Goal: Find contact information: Find contact information

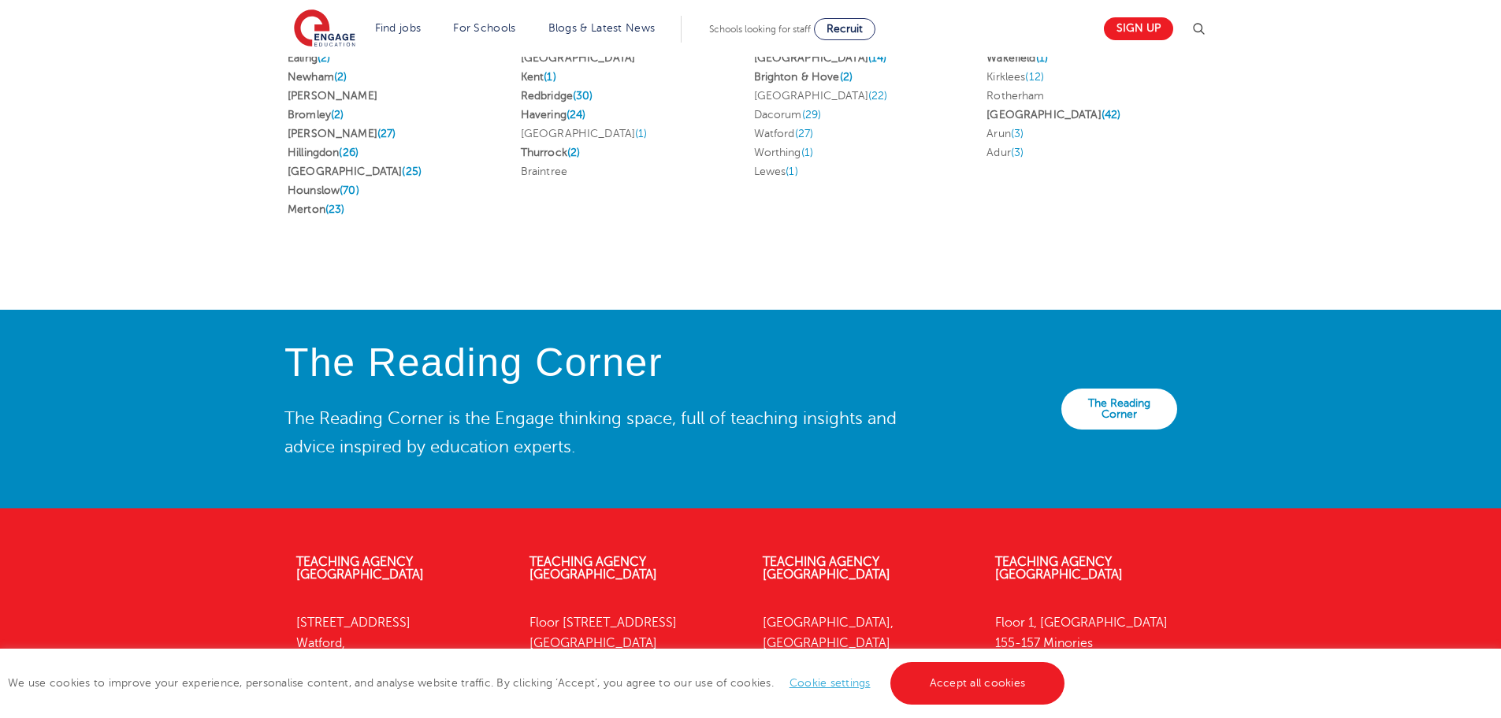
scroll to position [3454, 0]
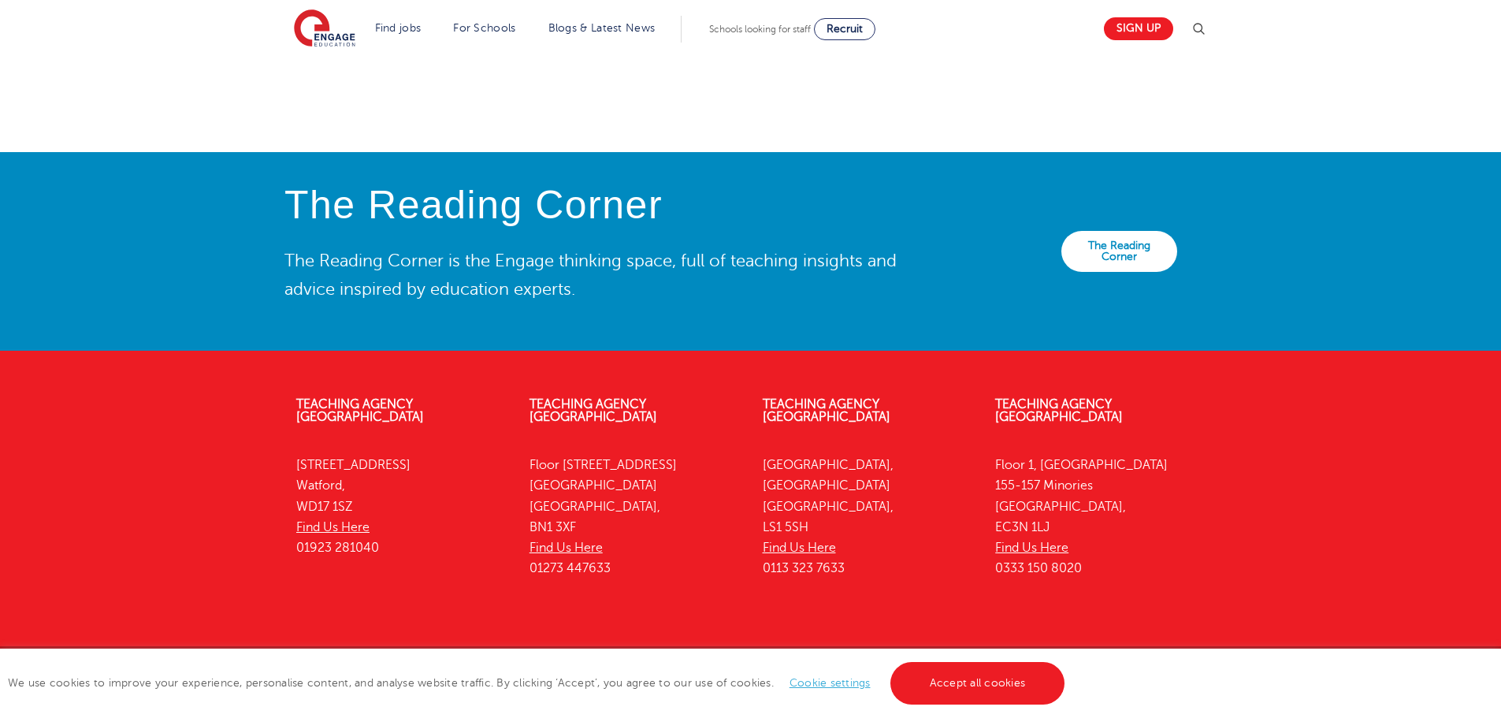
drag, startPoint x: 1089, startPoint y: 534, endPoint x: 1005, endPoint y: 529, distance: 84.5
click at [1005, 529] on p "[STREET_ADDRESS] Find Us Here 0333 150 8020" at bounding box center [1100, 517] width 210 height 125
copy p "333 150 8020"
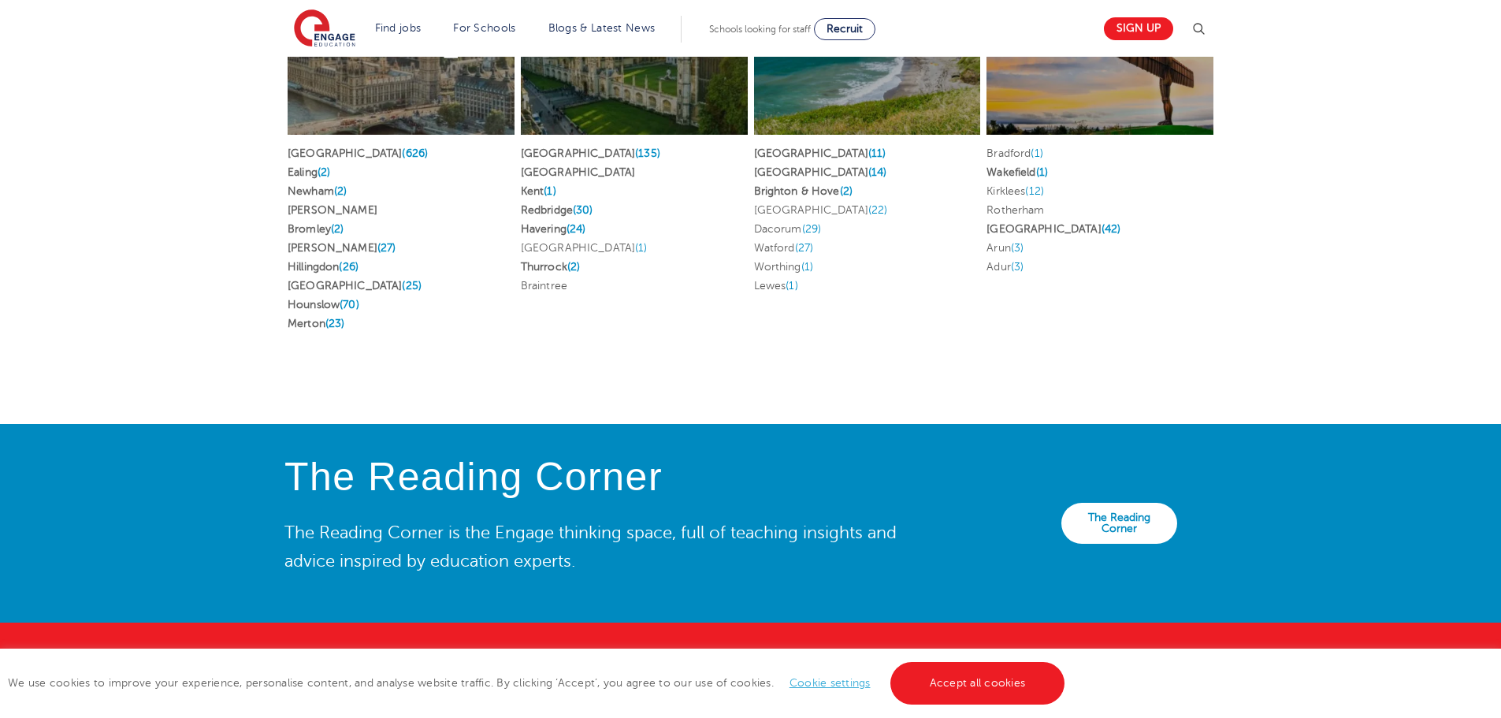
scroll to position [3060, 0]
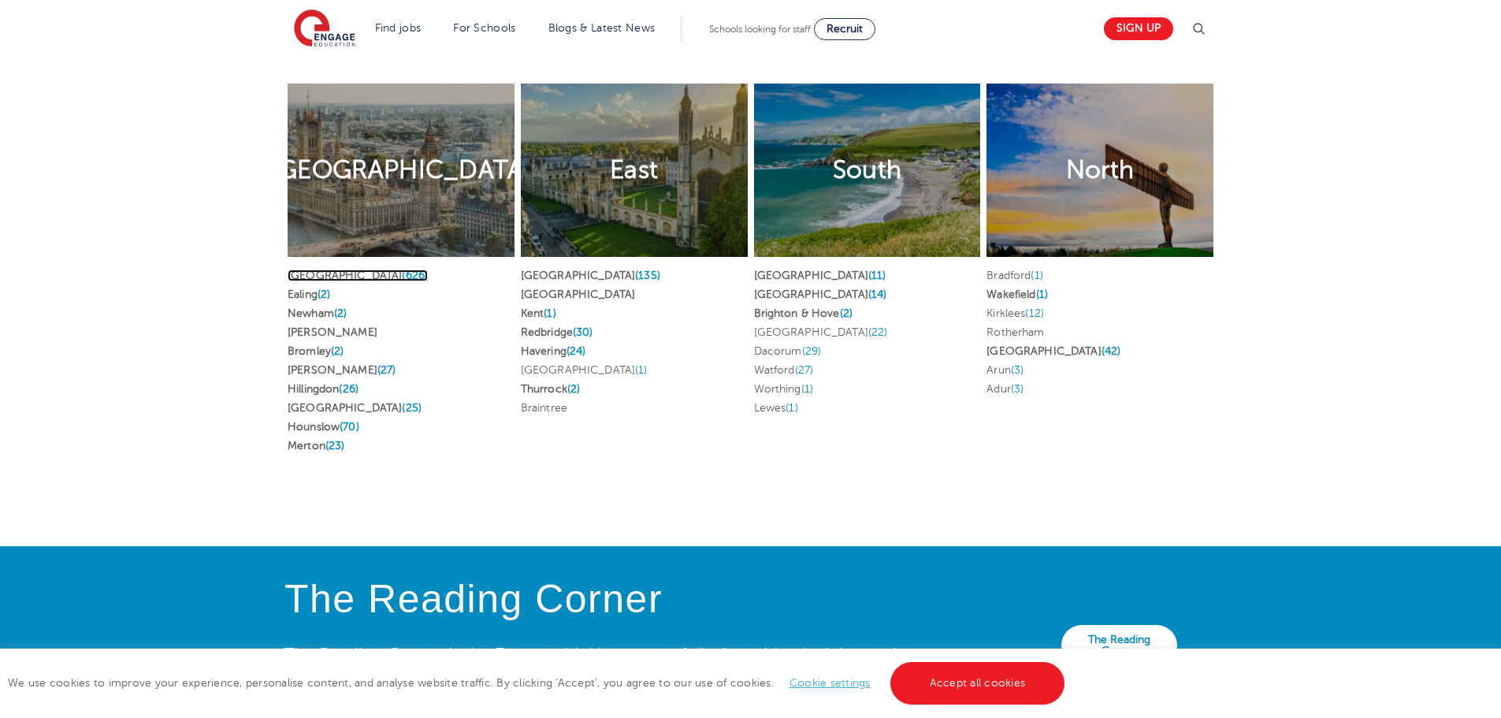
click at [402, 270] on span "(626)" at bounding box center [415, 276] width 26 height 12
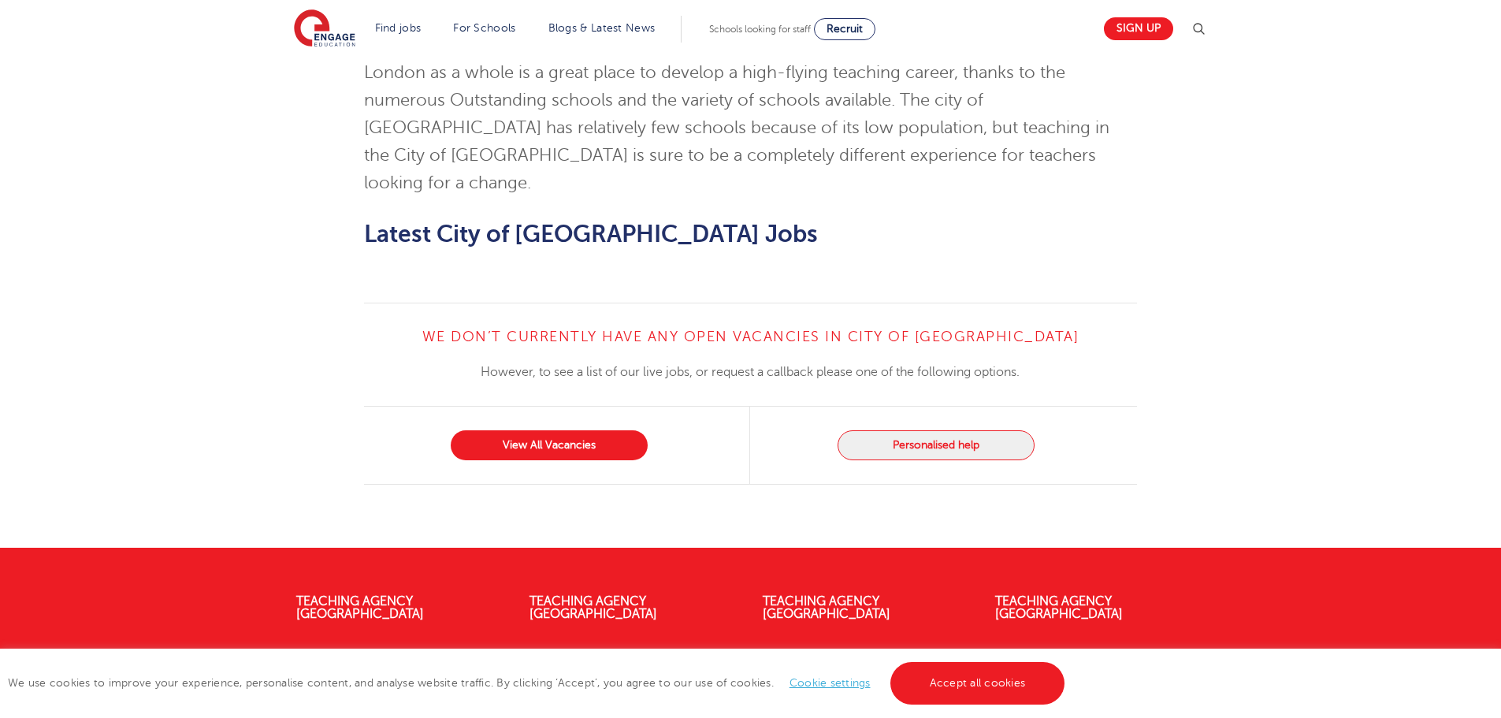
scroll to position [1553, 0]
